Goal: Check status

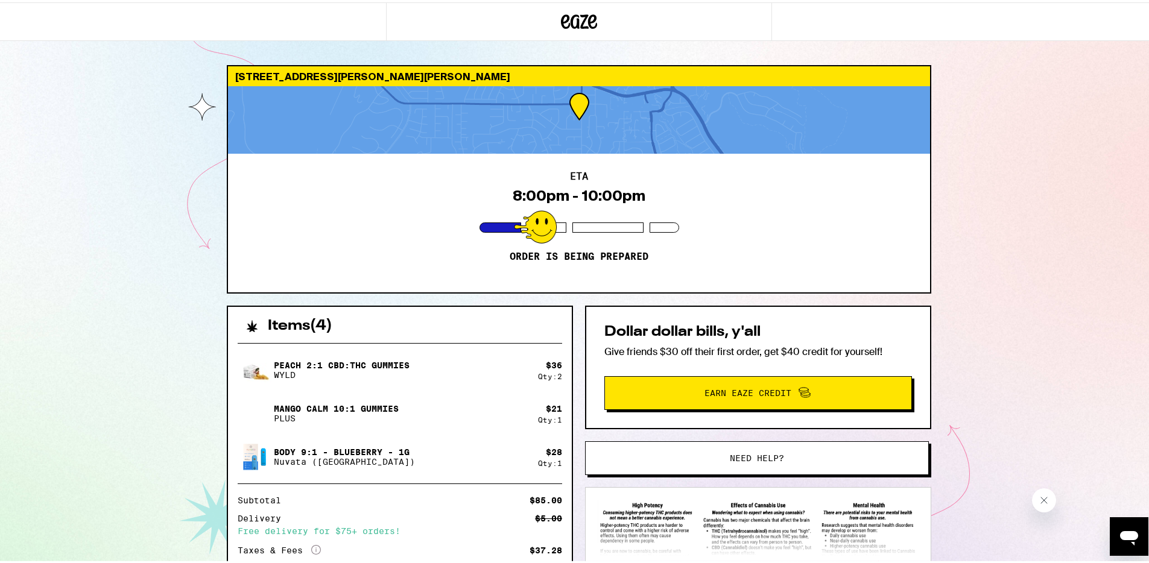
click at [967, 191] on div "[STREET_ADDRESS][PERSON_NAME][PERSON_NAME] ETA 8:00pm - 10:00pm Order is being …" at bounding box center [579, 333] width 1158 height 667
click at [977, 248] on div "[STREET_ADDRESS][PERSON_NAME][PERSON_NAME] ETA 8:00pm - 10:00pm Order is being …" at bounding box center [579, 333] width 1158 height 667
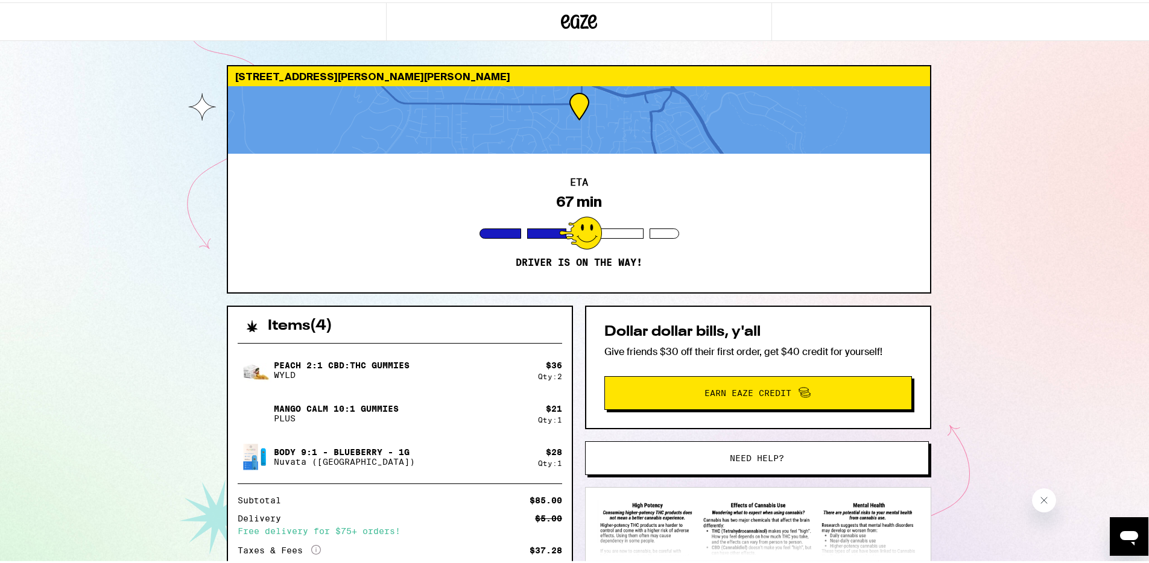
click at [991, 106] on div "[STREET_ADDRESS][PERSON_NAME][PERSON_NAME] ETA 67 min Driver is on the way! Ite…" at bounding box center [579, 333] width 1158 height 667
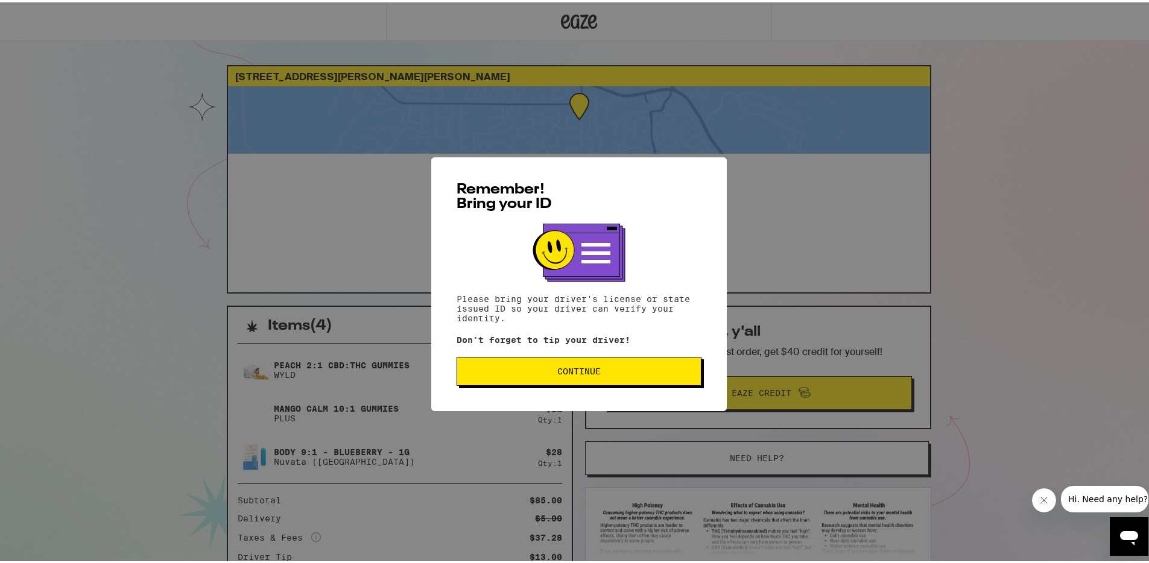
click at [630, 361] on button "Continue" at bounding box center [579, 369] width 245 height 29
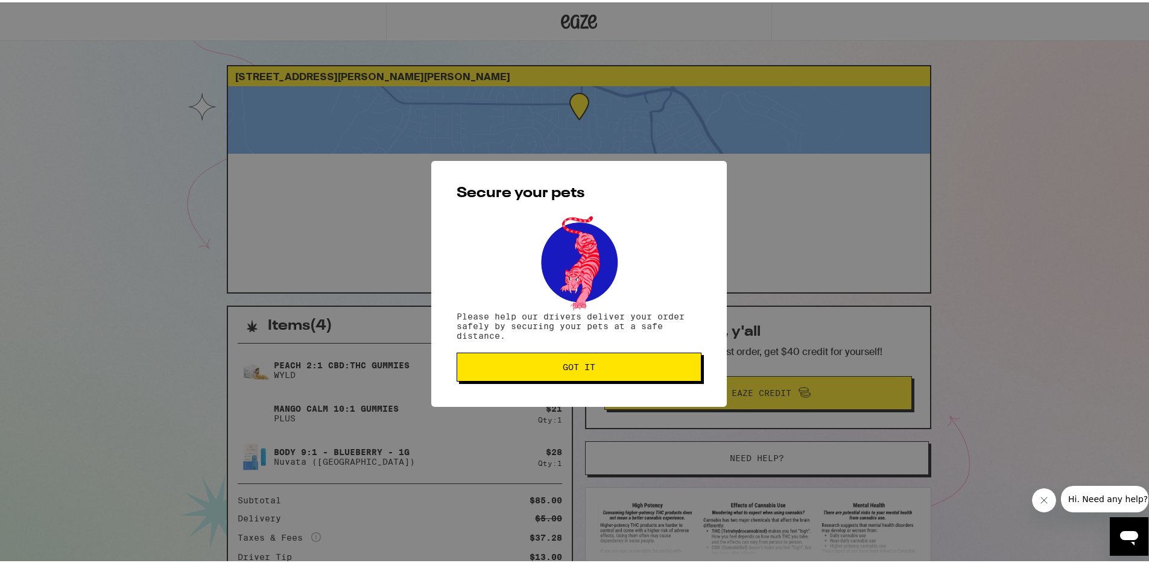
click at [633, 367] on span "Got it" at bounding box center [579, 365] width 224 height 8
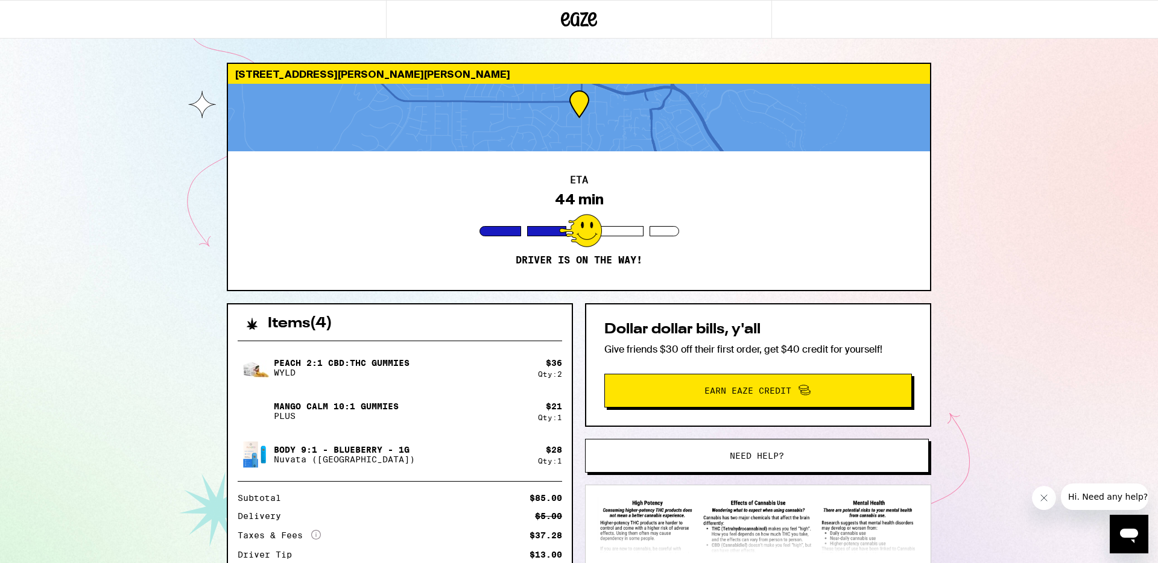
click at [129, 218] on div "1013 Mitchell Canyon Rd Clayton 94517 ETA 44 min Driver is on the way! Items ( …" at bounding box center [579, 329] width 1158 height 658
